Goal: Information Seeking & Learning: Find contact information

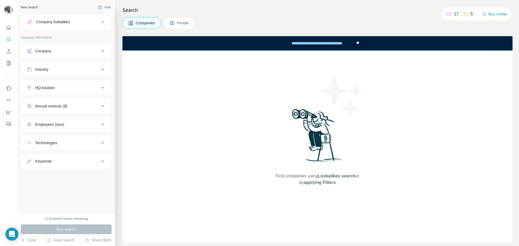
click at [71, 51] on div "Company" at bounding box center [62, 50] width 73 height 5
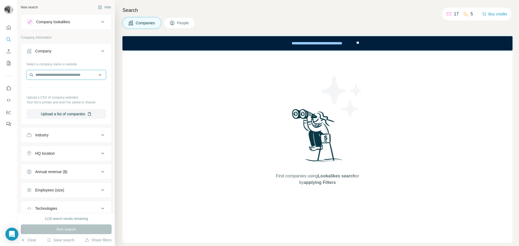
click at [62, 74] on input "text" at bounding box center [65, 75] width 79 height 10
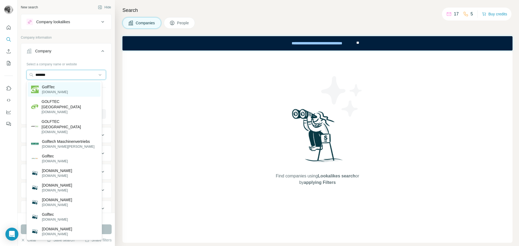
type input "*******"
click at [50, 88] on p "GolfTec" at bounding box center [55, 86] width 26 height 5
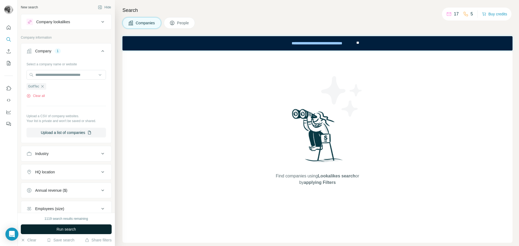
click at [64, 229] on span "Run search" at bounding box center [65, 229] width 19 height 5
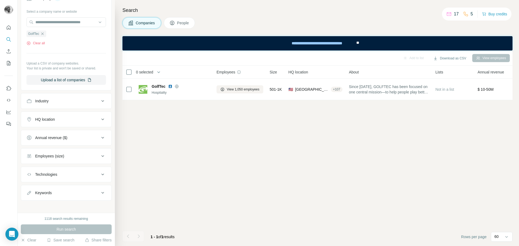
scroll to position [54, 0]
click at [79, 187] on button "Keywords" at bounding box center [66, 191] width 90 height 13
click at [64, 203] on input "text" at bounding box center [60, 205] width 69 height 10
type input "*"
type input "**********"
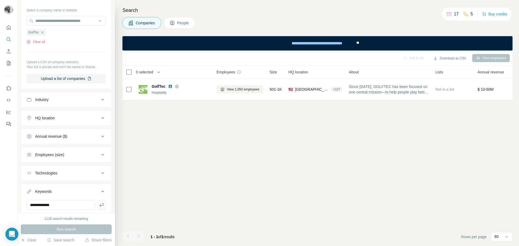
click at [99, 205] on icon "button" at bounding box center [101, 204] width 5 height 5
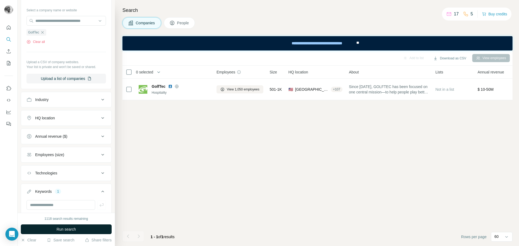
click at [67, 230] on span "Run search" at bounding box center [65, 229] width 19 height 5
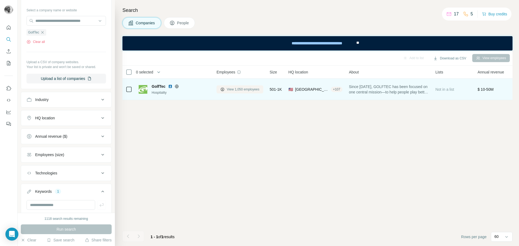
click at [234, 89] on span "View 1,050 employees" at bounding box center [243, 89] width 33 height 5
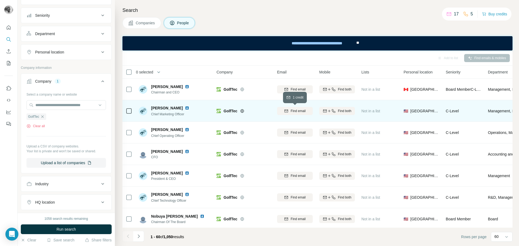
click at [291, 112] on span "Find email" at bounding box center [297, 111] width 15 height 5
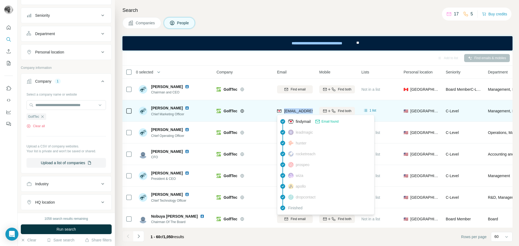
drag, startPoint x: 284, startPoint y: 111, endPoint x: 311, endPoint y: 112, distance: 26.8
click at [311, 112] on span "ckoske@golftec.com" at bounding box center [316, 111] width 64 height 4
copy span "ckoske@golftec"
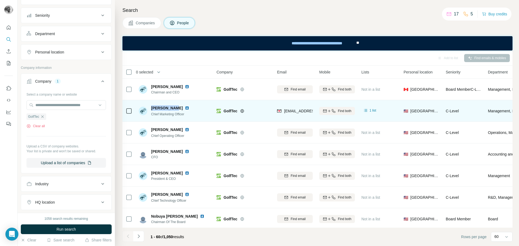
drag, startPoint x: 152, startPoint y: 107, endPoint x: 172, endPoint y: 107, distance: 20.5
click at [172, 107] on span "Chris Koske" at bounding box center [167, 107] width 32 height 5
copy span "Chris Koske"
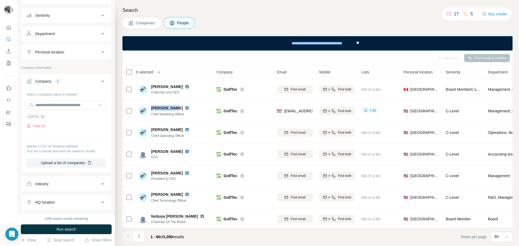
click at [43, 118] on icon "button" at bounding box center [42, 116] width 2 height 2
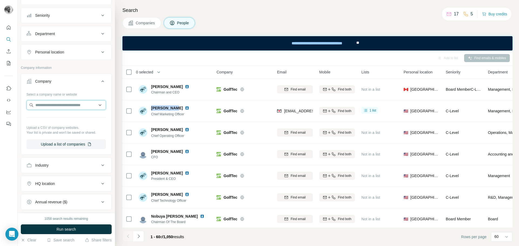
click at [45, 107] on input "text" at bounding box center [65, 105] width 79 height 10
click at [66, 103] on input "**********" at bounding box center [65, 105] width 79 height 10
paste input "**********"
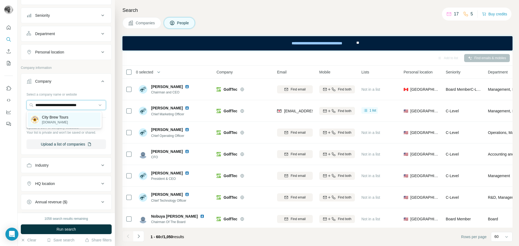
type input "**********"
click at [58, 120] on p "City Brew Tours" at bounding box center [55, 117] width 26 height 5
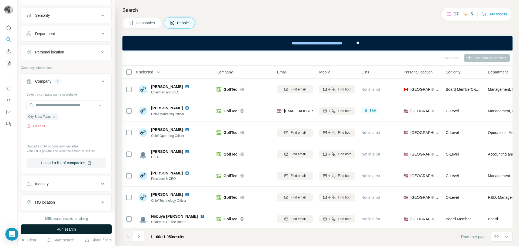
click at [63, 227] on span "Run search" at bounding box center [65, 229] width 19 height 5
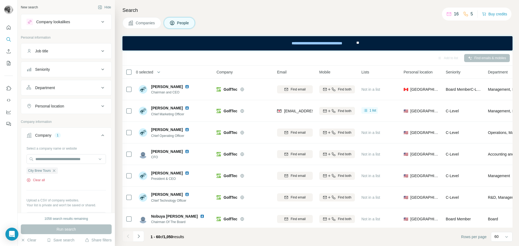
click at [40, 180] on button "Clear all" at bounding box center [35, 180] width 18 height 5
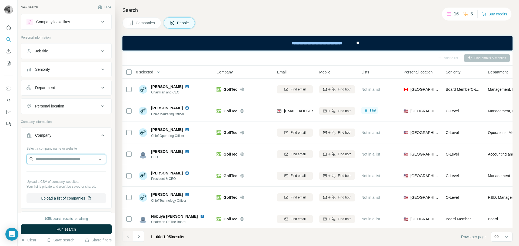
click at [46, 158] on input "text" at bounding box center [65, 159] width 79 height 10
paste input "**********"
type input "**********"
click at [45, 173] on p "City Brew Tours" at bounding box center [55, 171] width 26 height 5
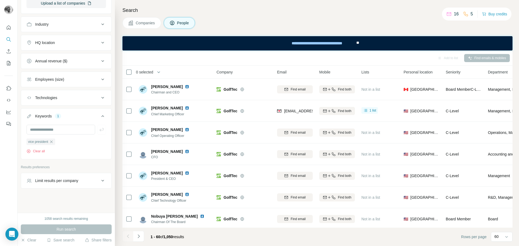
scroll to position [214, 0]
click at [9, 29] on icon "Quick start" at bounding box center [9, 27] width 4 height 4
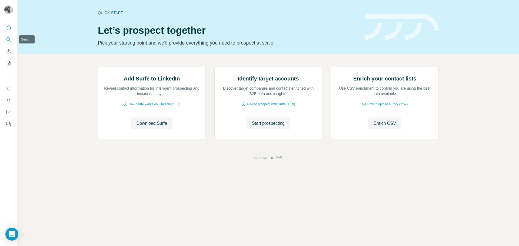
click at [4, 40] on div at bounding box center [8, 73] width 17 height 109
click at [8, 40] on icon "Search" at bounding box center [8, 39] width 5 height 5
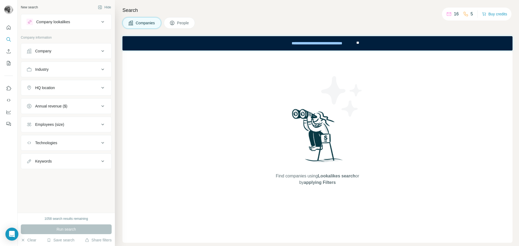
click at [55, 52] on div "Company" at bounding box center [62, 50] width 73 height 5
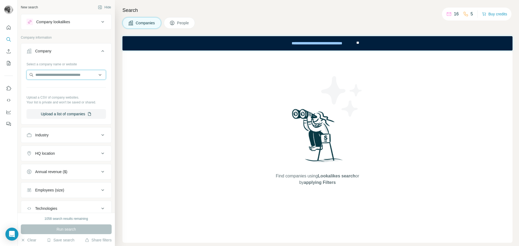
click at [52, 74] on input "text" at bounding box center [65, 75] width 79 height 10
paste input "**********"
type input "**********"
click at [52, 88] on p "City Brew Tours" at bounding box center [55, 86] width 26 height 5
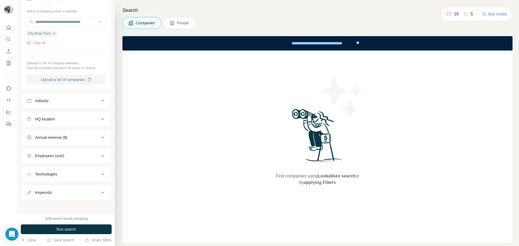
scroll to position [56, 0]
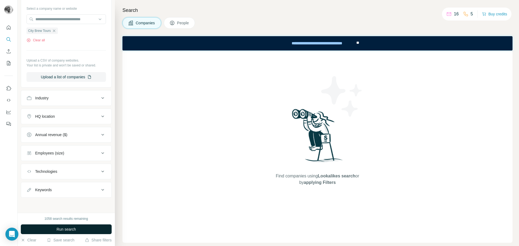
click at [61, 230] on span "Run search" at bounding box center [65, 229] width 19 height 5
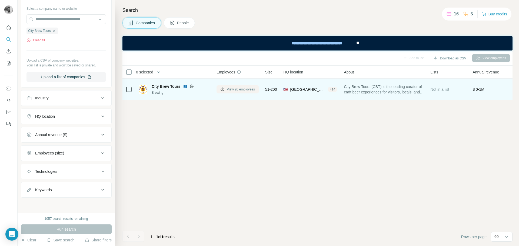
click at [227, 90] on span "View 20 employees" at bounding box center [241, 89] width 28 height 5
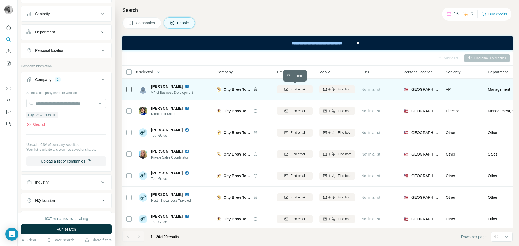
click at [288, 89] on icon "button" at bounding box center [286, 89] width 4 height 4
drag, startPoint x: 151, startPoint y: 87, endPoint x: 168, endPoint y: 86, distance: 16.7
click at [168, 86] on span "Isaac Bell" at bounding box center [167, 86] width 32 height 5
drag, startPoint x: 169, startPoint y: 86, endPoint x: 151, endPoint y: 88, distance: 17.6
click at [151, 88] on div "Isaac Bell" at bounding box center [173, 86] width 45 height 5
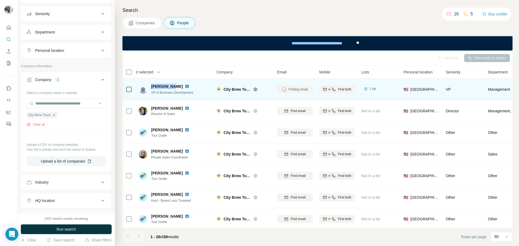
copy span "Isaac Bell"
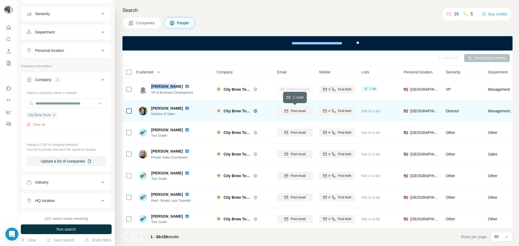
click at [286, 110] on icon "button" at bounding box center [286, 111] width 4 height 2
drag, startPoint x: 151, startPoint y: 107, endPoint x: 181, endPoint y: 109, distance: 29.8
click at [181, 109] on span "Matthew LaRosa" at bounding box center [167, 108] width 32 height 5
copy span "Matthew LaRosa"
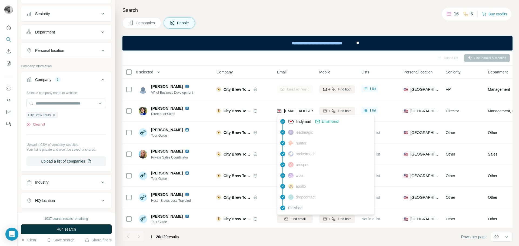
click at [289, 111] on span "matt@citybrewtours.com" at bounding box center [316, 111] width 64 height 4
drag, startPoint x: 284, startPoint y: 111, endPoint x: 312, endPoint y: 111, distance: 28.4
click at [312, 111] on span "matt@citybrewtours.com" at bounding box center [316, 111] width 64 height 4
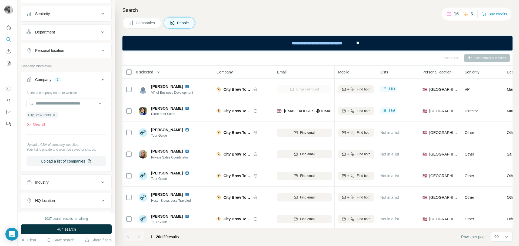
drag, startPoint x: 317, startPoint y: 71, endPoint x: 335, endPoint y: 72, distance: 17.3
click at [0, 0] on tr "0 selected People Company Email Mobile Lists Personal location Seniority Depart…" at bounding box center [0, 0] width 0 height 0
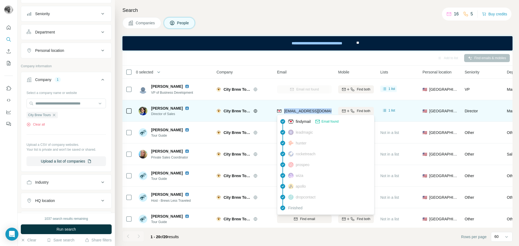
drag, startPoint x: 326, startPoint y: 111, endPoint x: 284, endPoint y: 112, distance: 41.6
click at [284, 112] on div "matt@citybrewtours.com" at bounding box center [304, 110] width 55 height 15
copy span "matt@citybrewtours.com"
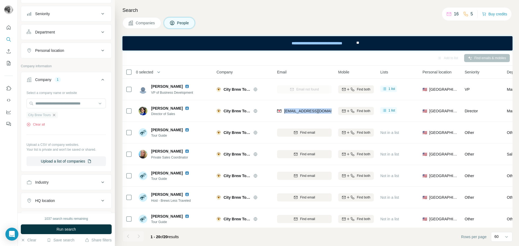
click at [55, 115] on icon "button" at bounding box center [54, 115] width 4 height 4
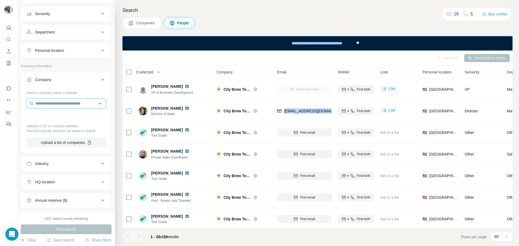
click at [52, 105] on input "text" at bounding box center [65, 104] width 79 height 10
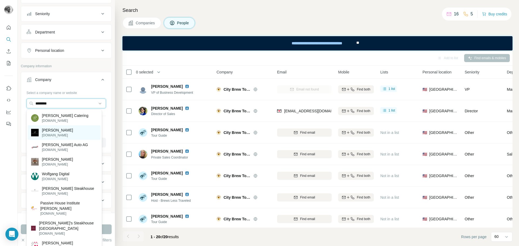
type input "********"
click at [56, 130] on p "[PERSON_NAME]" at bounding box center [57, 129] width 31 height 5
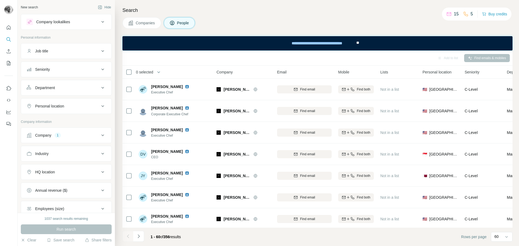
click at [72, 135] on div "Company 1" at bounding box center [62, 135] width 73 height 5
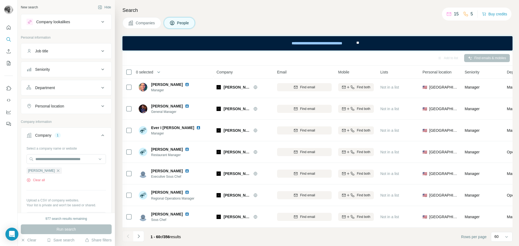
scroll to position [1150, 0]
click at [138, 236] on icon "Navigate to next page" at bounding box center [138, 236] width 5 height 5
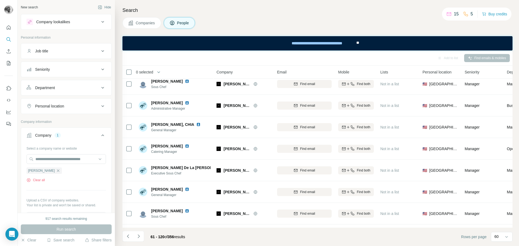
scroll to position [0, 0]
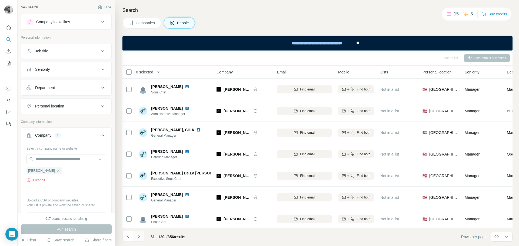
click at [138, 236] on icon "Navigate to next page" at bounding box center [138, 236] width 5 height 5
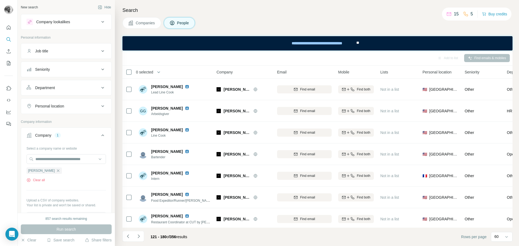
scroll to position [1150, 0]
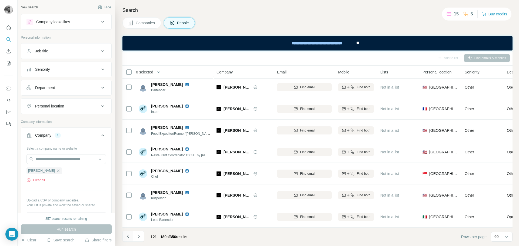
click at [130, 237] on icon "Navigate to previous page" at bounding box center [127, 236] width 5 height 5
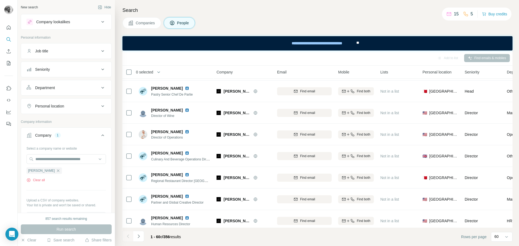
scroll to position [567, 0]
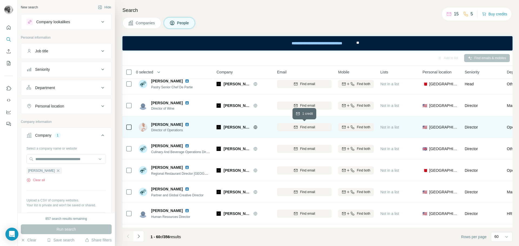
click at [294, 129] on div "Find email" at bounding box center [304, 127] width 55 height 5
drag, startPoint x: 152, startPoint y: 124, endPoint x: 179, endPoint y: 125, distance: 27.3
click at [179, 125] on span "[PERSON_NAME]" at bounding box center [167, 124] width 32 height 5
copy span "[PERSON_NAME]"
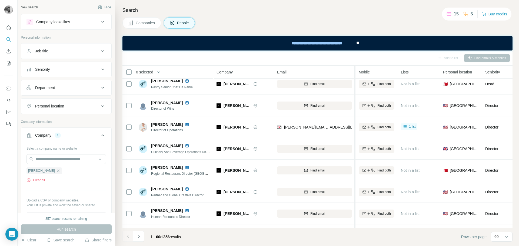
drag, startPoint x: 334, startPoint y: 72, endPoint x: 355, endPoint y: 72, distance: 21.1
click at [0, 0] on tr "0 selected People Company Email Mobile Lists Personal location Seniority Depart…" at bounding box center [0, 0] width 0 height 0
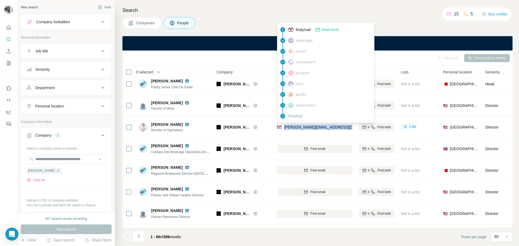
drag, startPoint x: 284, startPoint y: 128, endPoint x: 344, endPoint y: 129, distance: 60.2
click at [344, 129] on div "[PERSON_NAME][EMAIL_ADDRESS][DOMAIN_NAME]" at bounding box center [326, 127] width 98 height 5
copy span "[PERSON_NAME][EMAIL_ADDRESS][DOMAIN_NAME]"
click at [56, 170] on icon "button" at bounding box center [58, 171] width 4 height 4
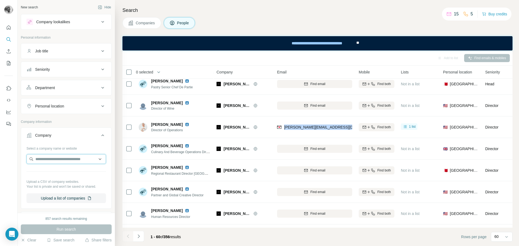
click at [52, 159] on input "text" at bounding box center [65, 159] width 79 height 10
click at [55, 160] on input "**********" at bounding box center [65, 159] width 79 height 10
click at [61, 158] on input "**********" at bounding box center [65, 159] width 79 height 10
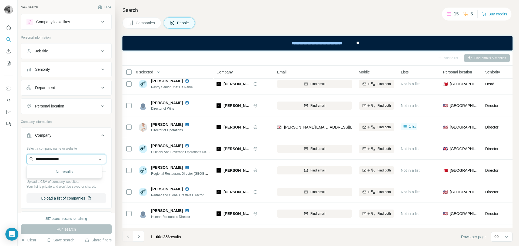
paste input "text"
type input "**********"
click at [56, 172] on p "[PERSON_NAME]" at bounding box center [57, 171] width 31 height 5
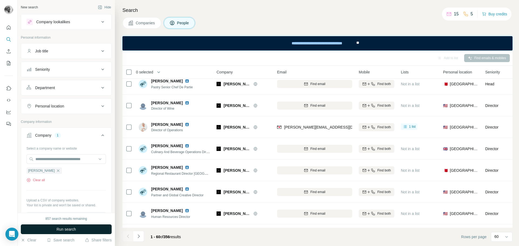
click at [59, 230] on span "Run search" at bounding box center [65, 229] width 19 height 5
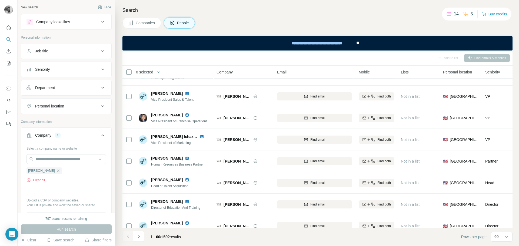
scroll to position [135, 0]
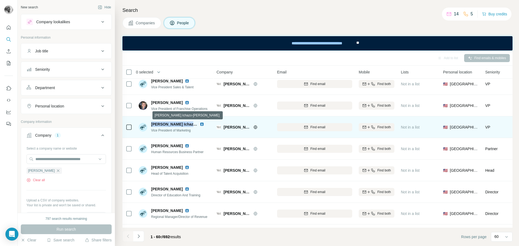
drag, startPoint x: 152, startPoint y: 125, endPoint x: 194, endPoint y: 126, distance: 42.7
click at [194, 126] on div "[PERSON_NAME] Ichazo-[PERSON_NAME]" at bounding box center [174, 124] width 46 height 5
copy span "[PERSON_NAME] Ichazo-[PERSON_NAME]"
click at [200, 125] on img at bounding box center [202, 124] width 4 height 4
click at [311, 128] on span "Find email" at bounding box center [317, 127] width 15 height 5
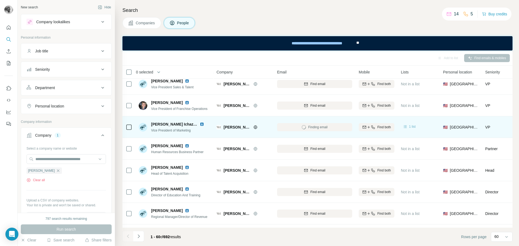
click at [405, 128] on icon at bounding box center [404, 126] width 3 height 3
drag, startPoint x: 166, startPoint y: 124, endPoint x: 192, endPoint y: 125, distance: 26.5
click at [192, 125] on div "[PERSON_NAME] Ichazo-[PERSON_NAME] Vice President of Marketing" at bounding box center [175, 127] width 72 height 11
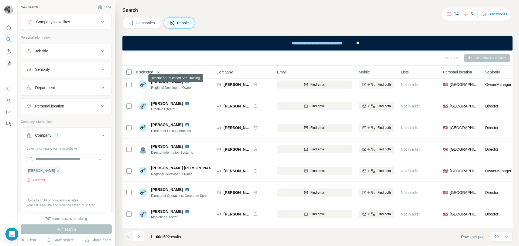
scroll to position [324, 0]
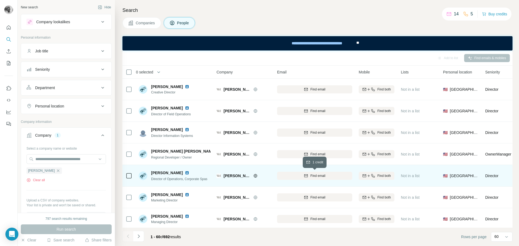
click at [303, 176] on div "Find email" at bounding box center [314, 175] width 75 height 5
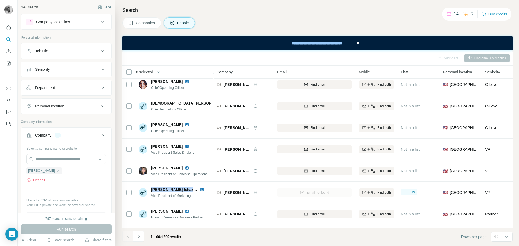
scroll to position [0, 0]
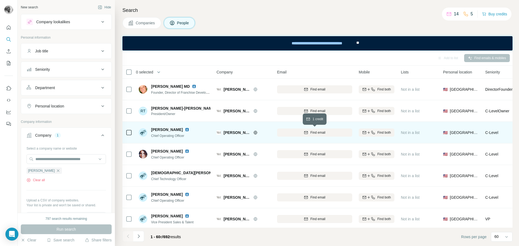
click at [302, 133] on div "Find email" at bounding box center [314, 132] width 75 height 5
click at [42, 180] on button "Clear all" at bounding box center [35, 180] width 18 height 5
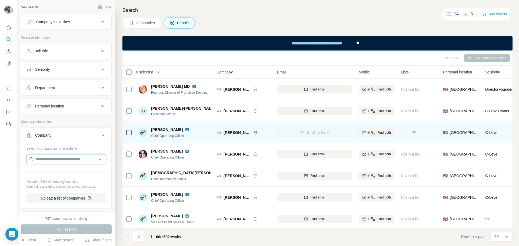
click at [46, 159] on input "text" at bounding box center [65, 159] width 79 height 10
paste input "**********"
type input "**********"
click at [51, 177] on p "[DOMAIN_NAME]" at bounding box center [55, 176] width 26 height 5
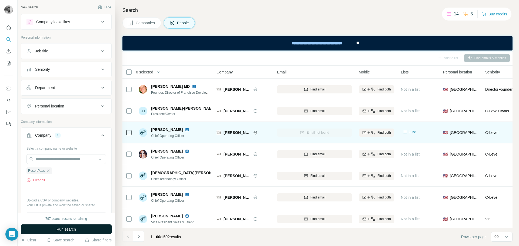
click at [62, 229] on span "Run search" at bounding box center [65, 229] width 19 height 5
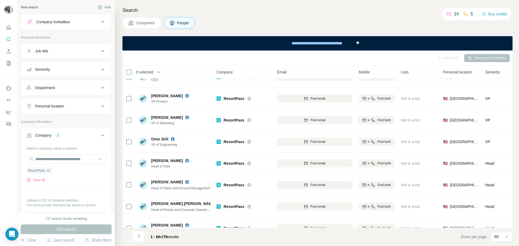
scroll to position [27, 0]
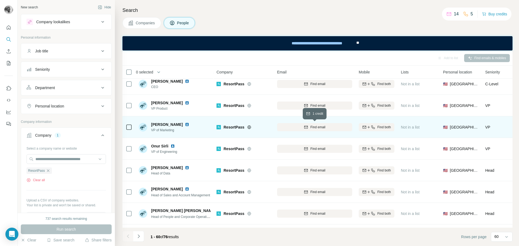
click at [303, 127] on div "Find email" at bounding box center [314, 127] width 75 height 5
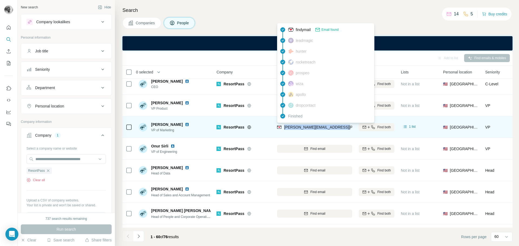
drag, startPoint x: 340, startPoint y: 128, endPoint x: 284, endPoint y: 129, distance: 55.4
click at [284, 129] on div "[PERSON_NAME][EMAIL_ADDRESS][PERSON_NAME][DOMAIN_NAME]" at bounding box center [314, 127] width 75 height 15
copy span "[PERSON_NAME][EMAIL_ADDRESS][PERSON_NAME][DOMAIN_NAME]"
